Goal: Task Accomplishment & Management: Manage account settings

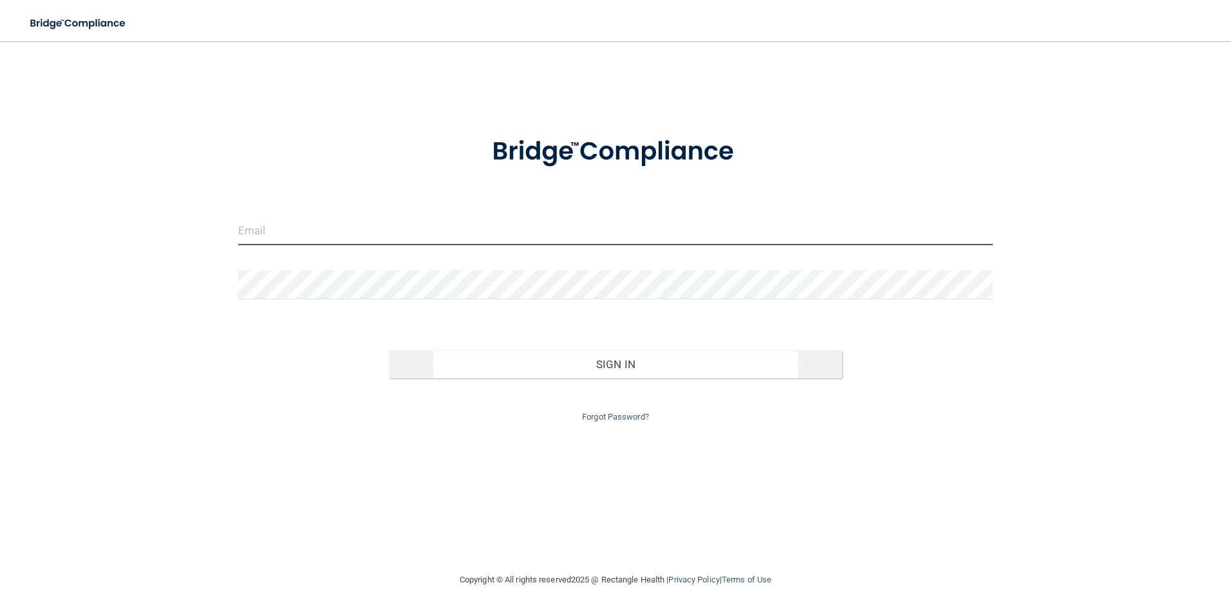
type input "[EMAIL_ADDRESS][DOMAIN_NAME]"
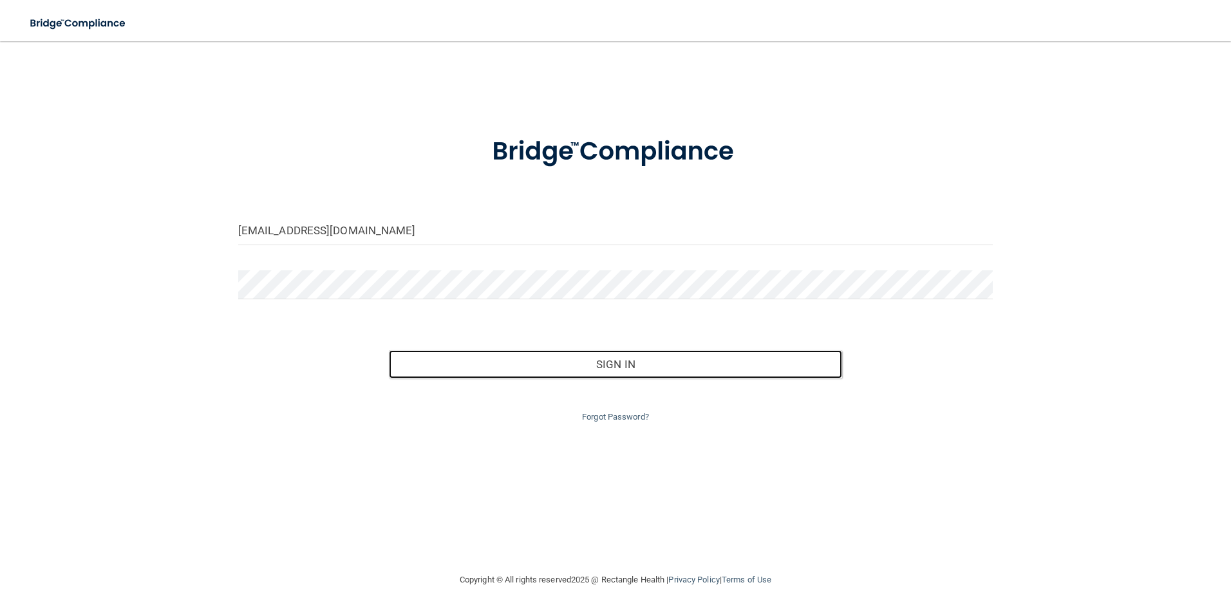
drag, startPoint x: 491, startPoint y: 353, endPoint x: 487, endPoint y: 342, distance: 10.8
click at [487, 342] on div "Sign In" at bounding box center [616, 351] width 774 height 54
click at [671, 369] on button "Sign In" at bounding box center [615, 364] width 453 height 28
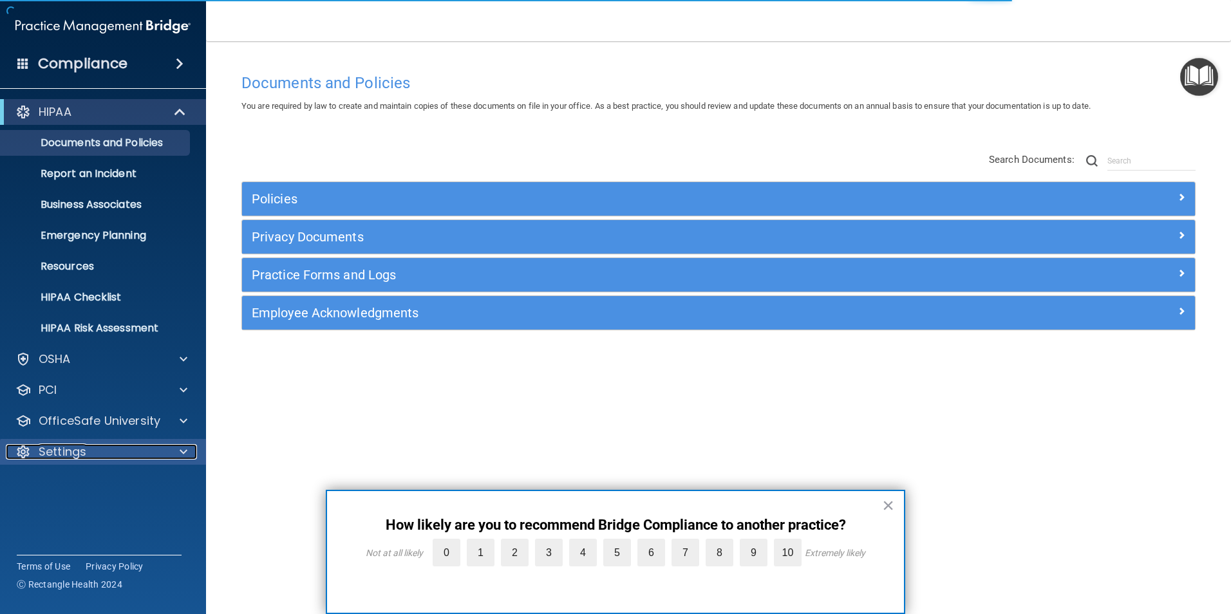
click at [86, 456] on p "Settings" at bounding box center [63, 451] width 48 height 15
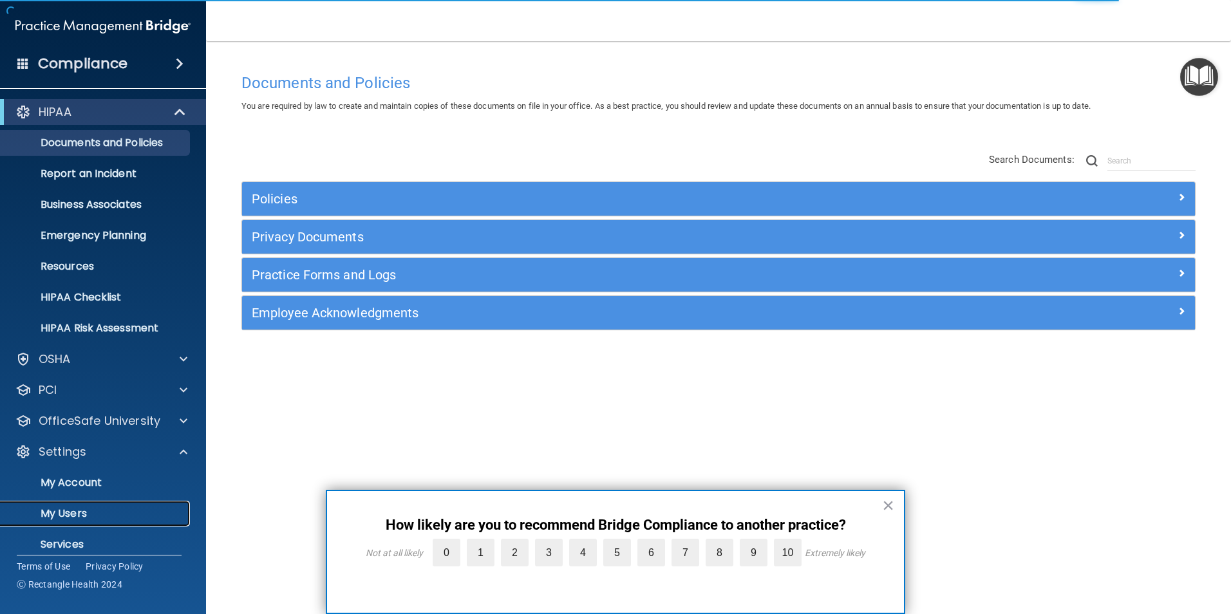
click at [86, 514] on p "My Users" at bounding box center [96, 513] width 176 height 13
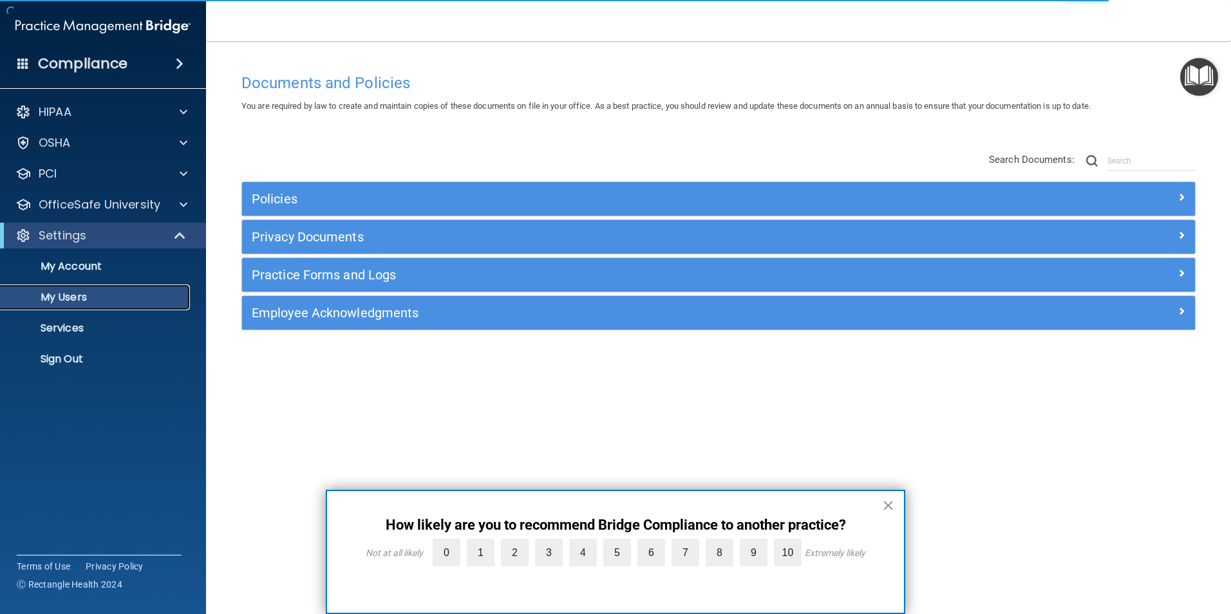
click at [104, 306] on link "My Users" at bounding box center [88, 298] width 203 height 26
select select "20"
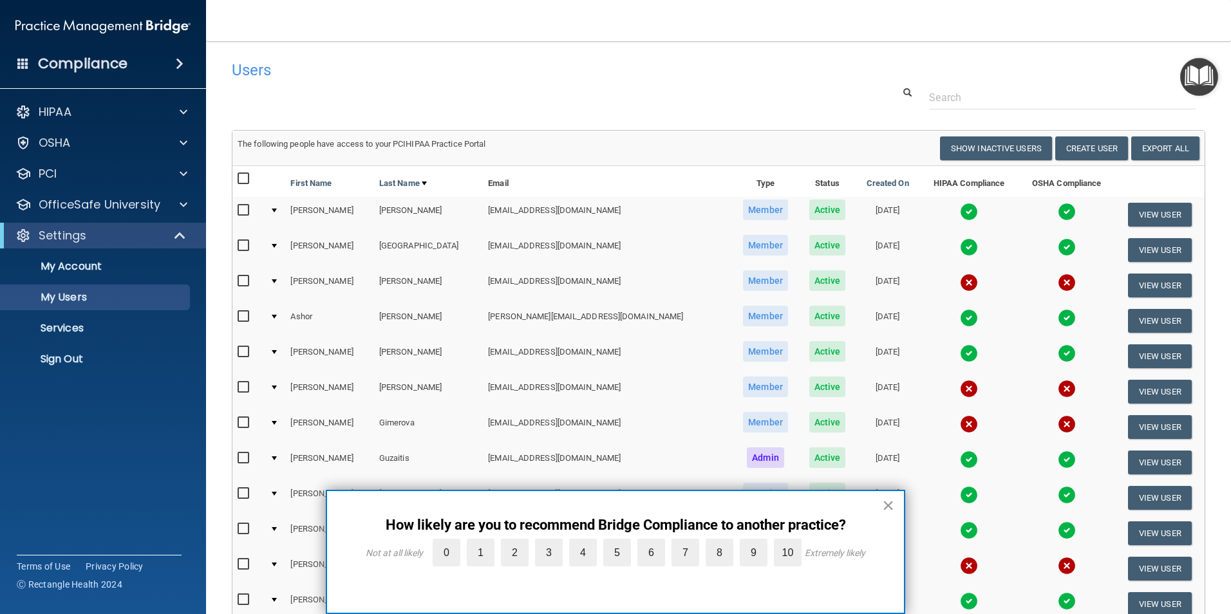
click at [884, 503] on button "×" at bounding box center [888, 505] width 12 height 21
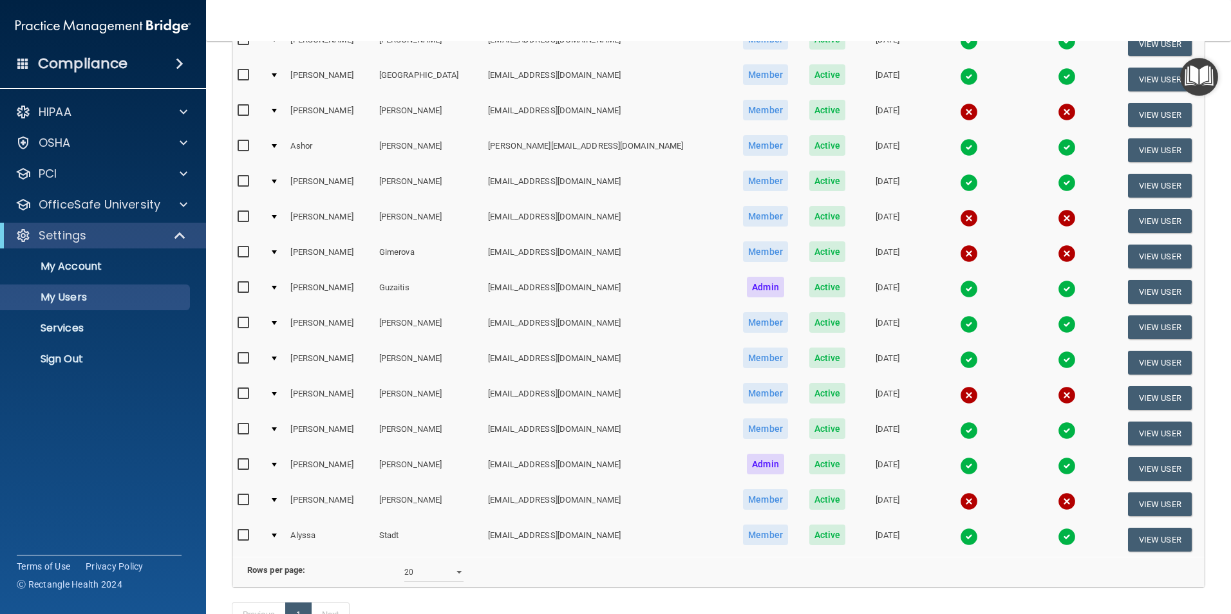
scroll to position [193, 0]
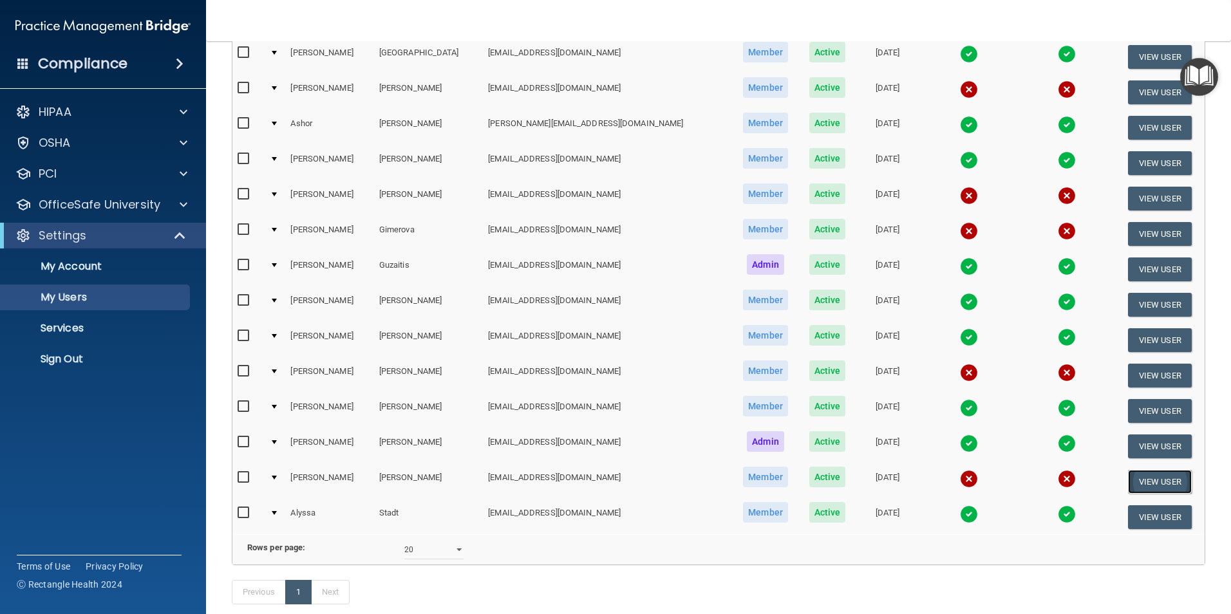
click at [1139, 486] on button "View User" at bounding box center [1160, 482] width 64 height 24
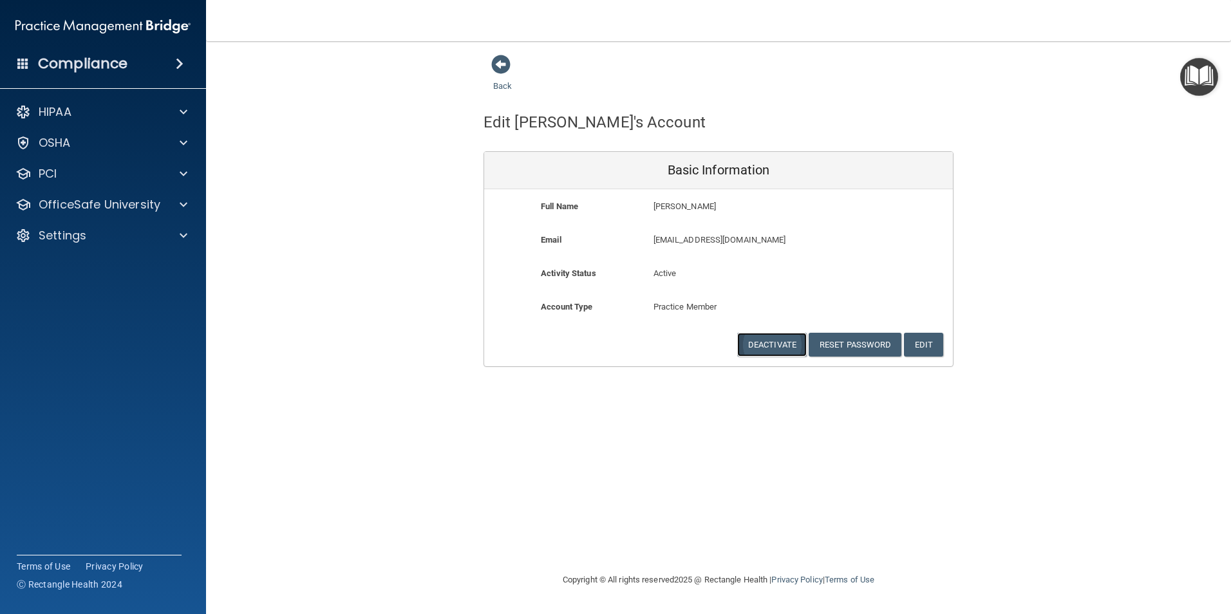
click at [776, 344] on button "Deactivate" at bounding box center [772, 345] width 70 height 24
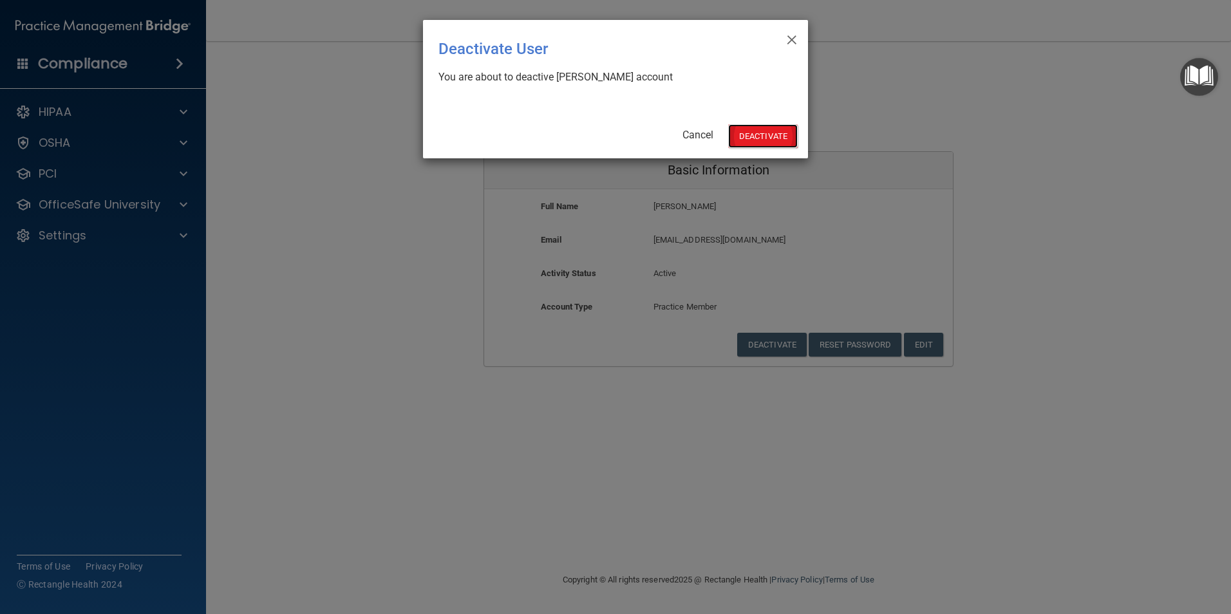
click at [762, 133] on button "Deactivate" at bounding box center [763, 136] width 70 height 24
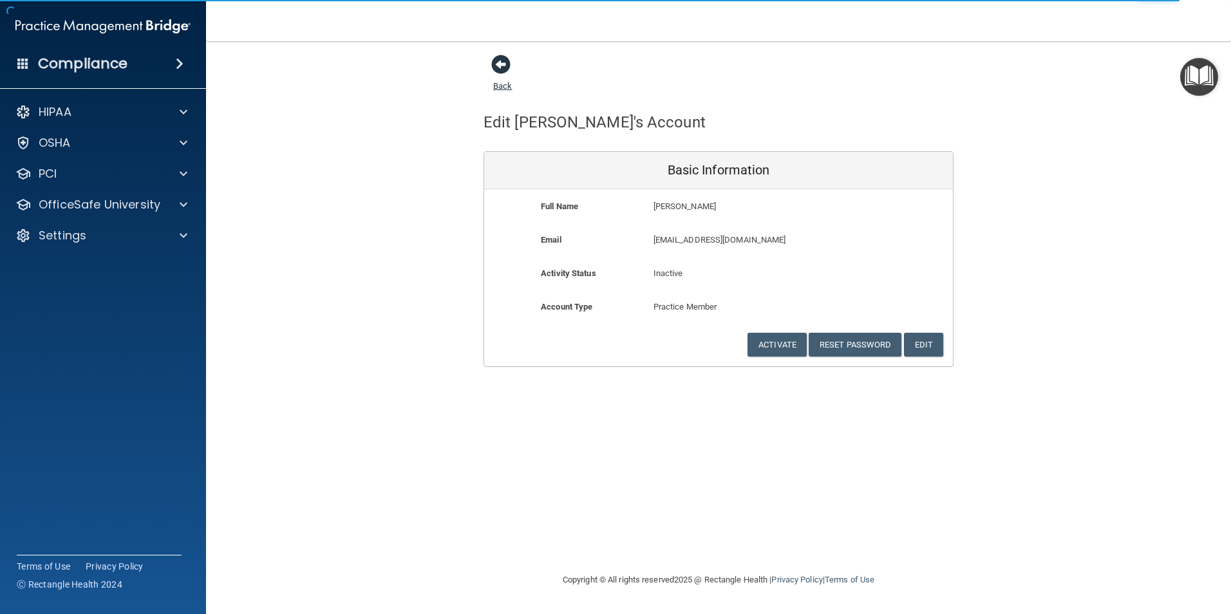
click at [498, 64] on span at bounding box center [500, 64] width 19 height 19
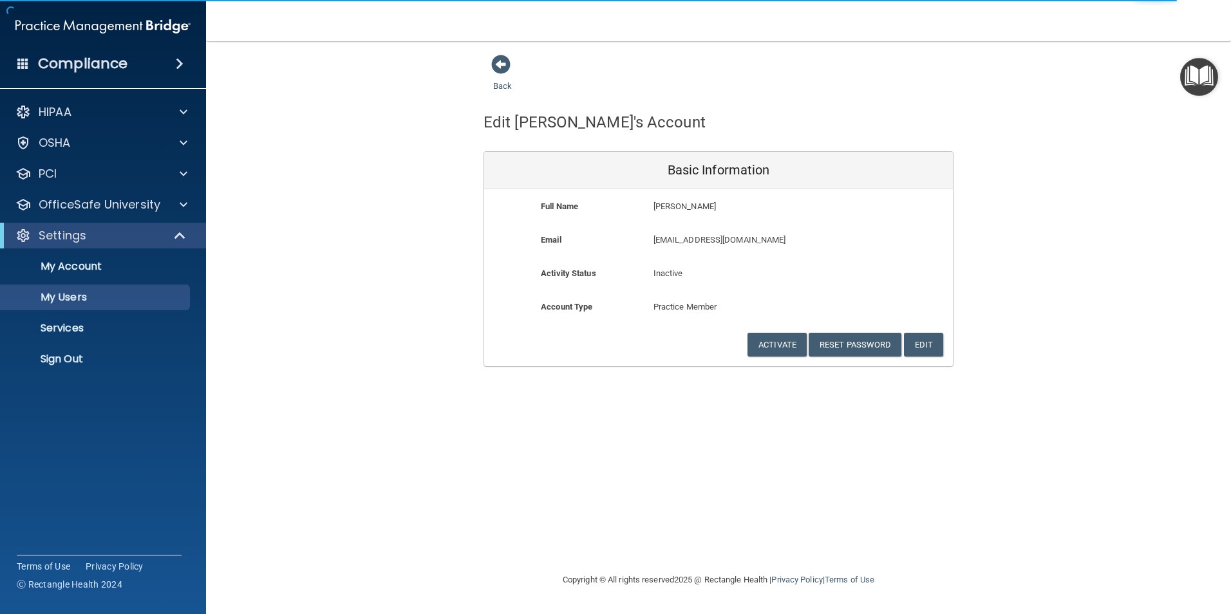
select select "20"
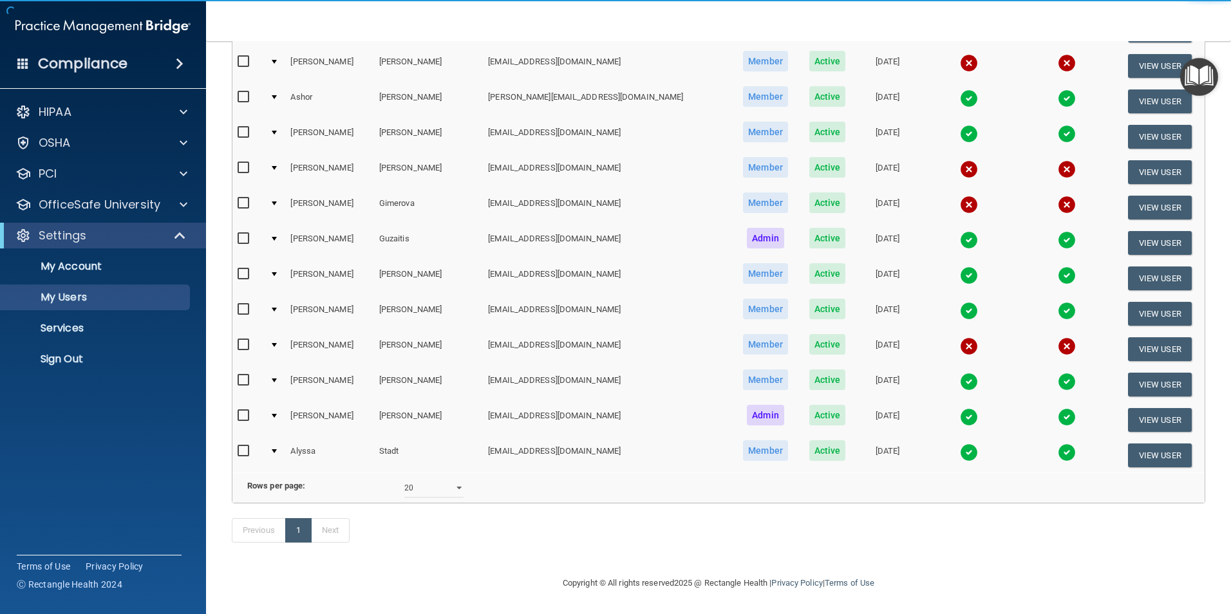
scroll to position [239, 0]
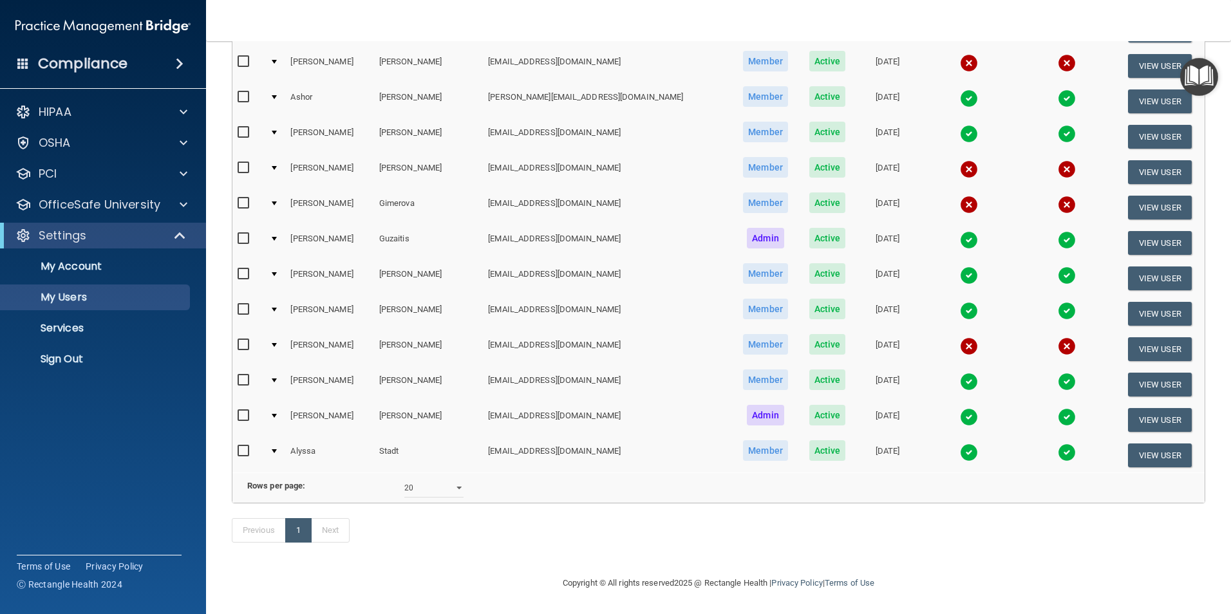
click at [241, 340] on input "checkbox" at bounding box center [245, 345] width 15 height 10
checkbox input "true"
click at [242, 198] on input "checkbox" at bounding box center [245, 203] width 15 height 10
checkbox input "true"
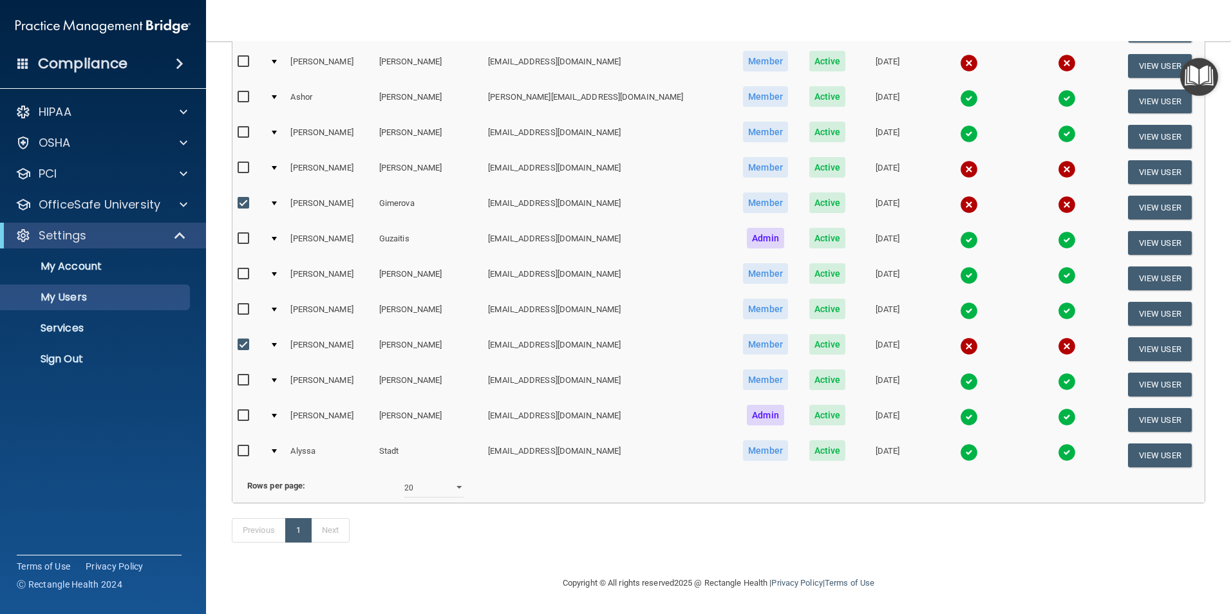
click at [245, 163] on input "checkbox" at bounding box center [245, 168] width 15 height 10
checkbox input "true"
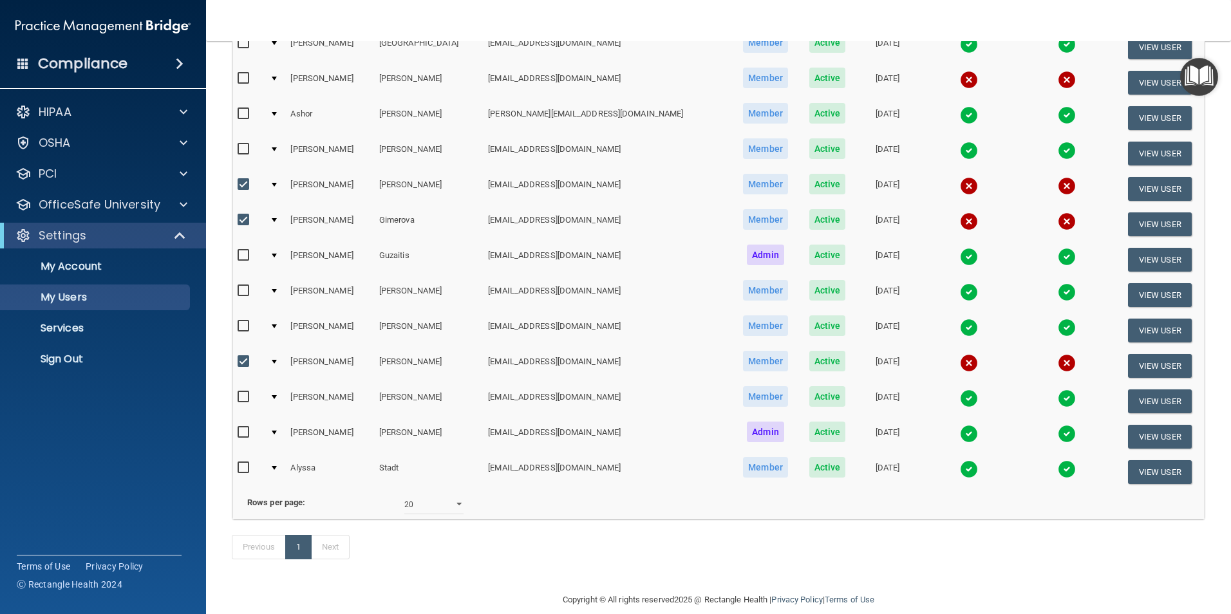
scroll to position [176, 0]
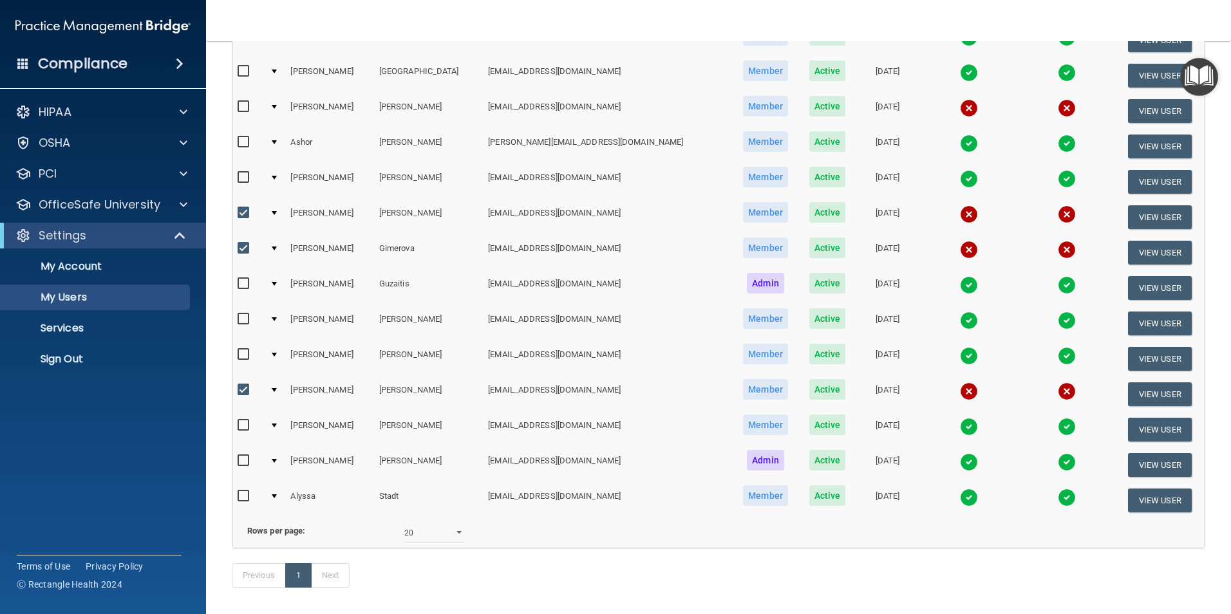
click at [246, 107] on input "checkbox" at bounding box center [245, 107] width 15 height 10
checkbox input "true"
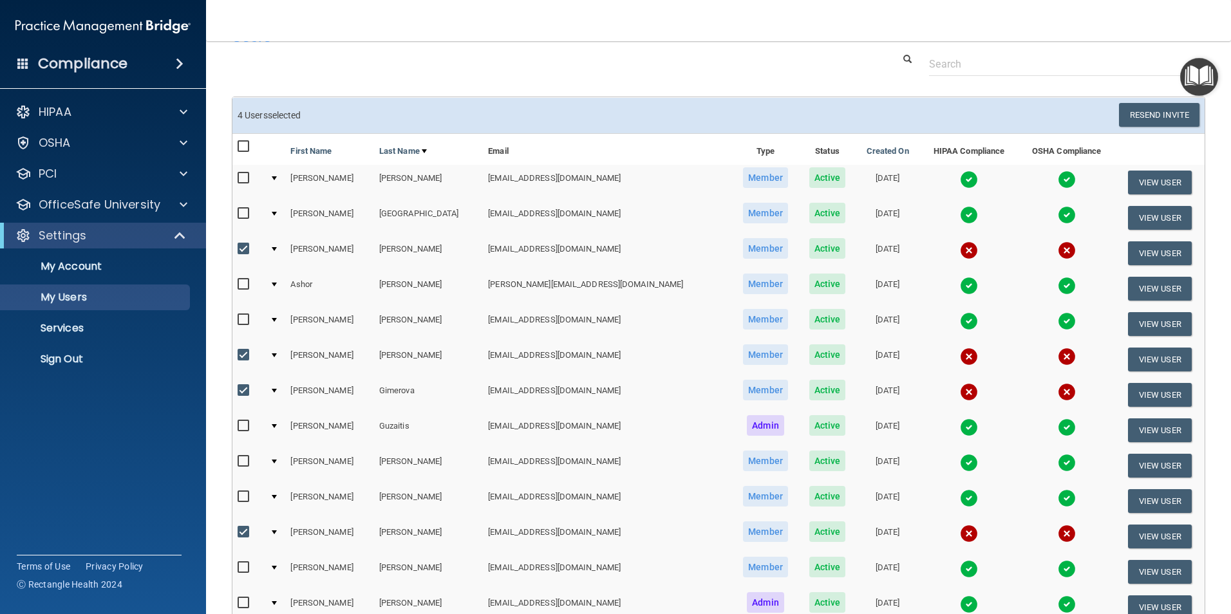
scroll to position [0, 0]
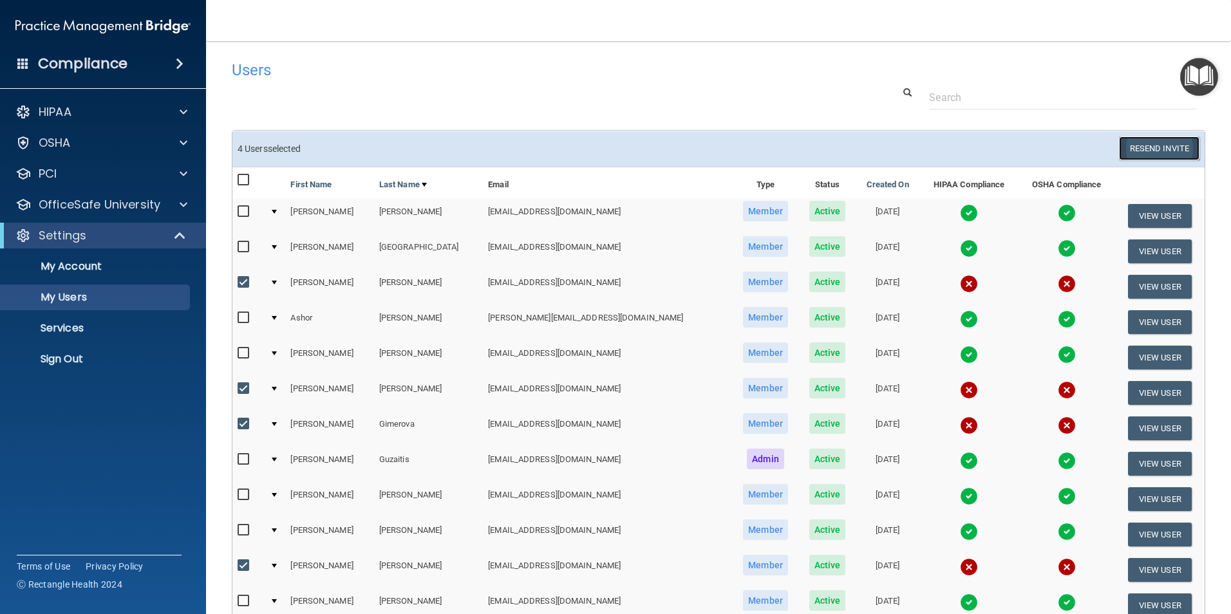
click at [1177, 140] on button "Resend Invite" at bounding box center [1159, 148] width 80 height 24
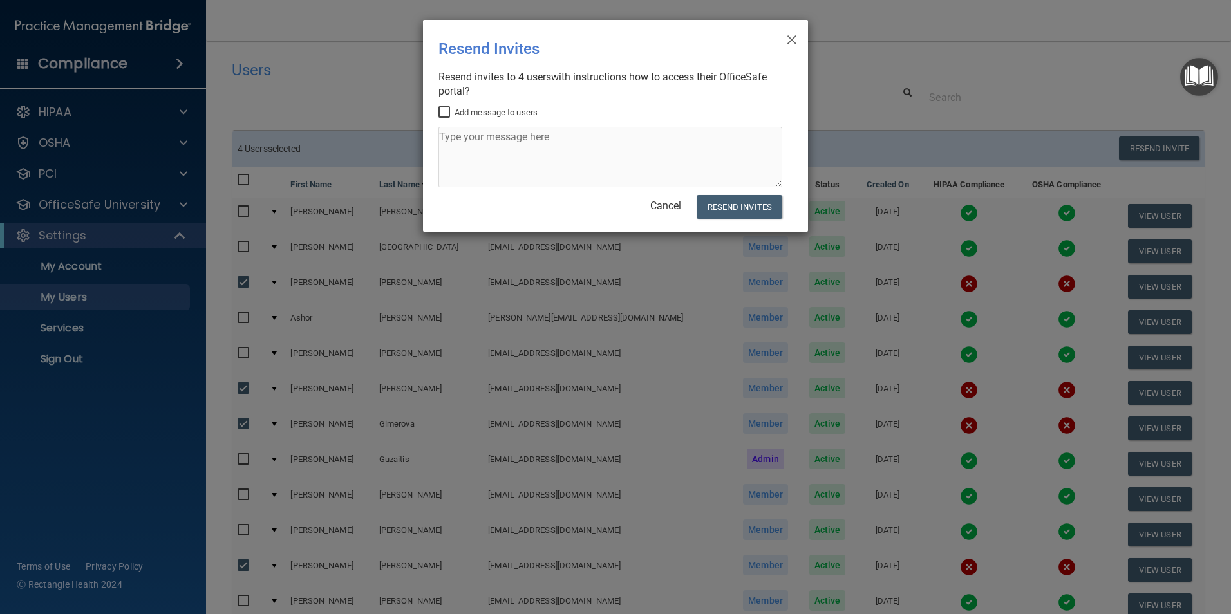
drag, startPoint x: 441, startPoint y: 110, endPoint x: 447, endPoint y: 112, distance: 6.7
click at [440, 109] on input "Add message to users" at bounding box center [445, 113] width 15 height 10
checkbox input "true"
click at [471, 145] on textarea at bounding box center [610, 157] width 344 height 61
type textarea "P"
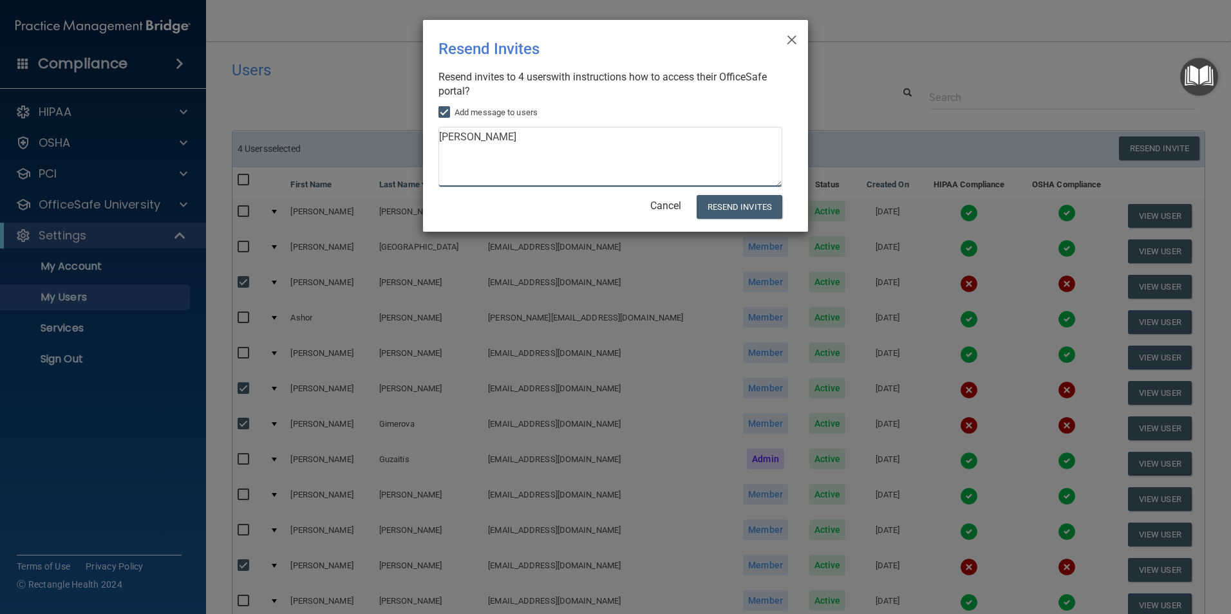
type textarea "J"
type textarea "Please do this ASAP. Thank you !"
click at [751, 212] on button "Resend Invites" at bounding box center [740, 207] width 86 height 24
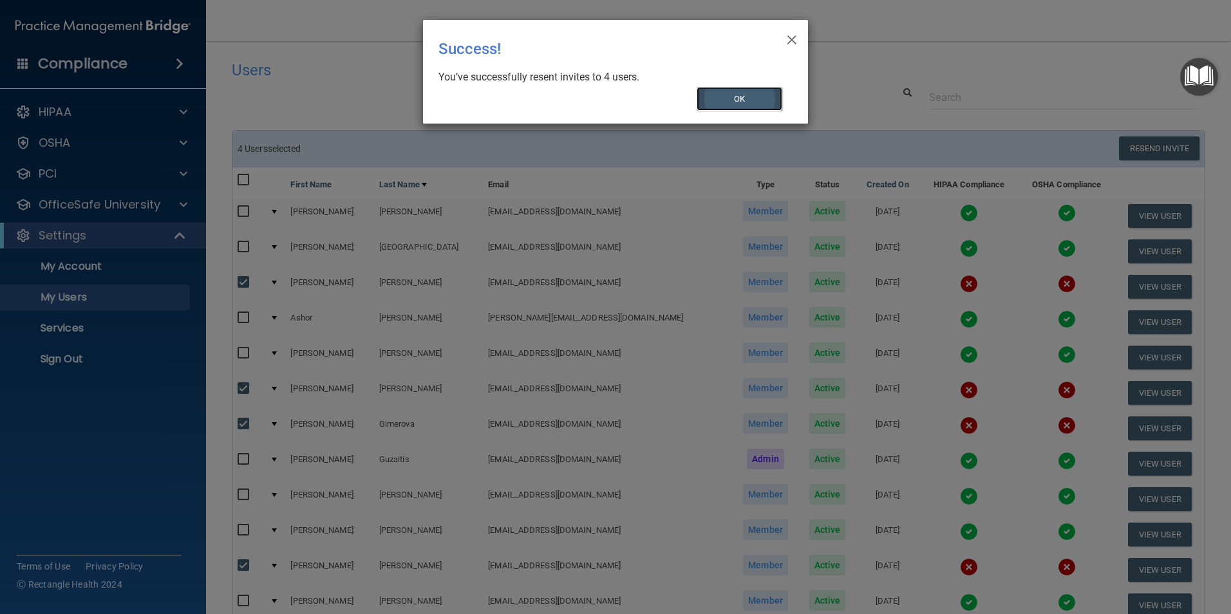
click at [752, 106] on button "OK" at bounding box center [740, 99] width 86 height 24
